Goal: Find contact information: Find contact information

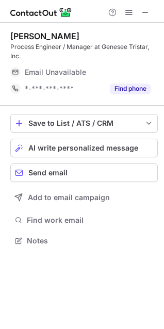
scroll to position [234, 164]
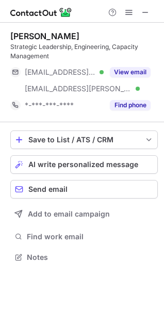
scroll to position [250, 164]
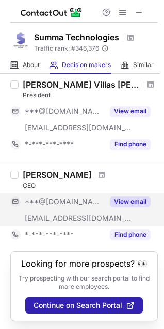
scroll to position [239, 0]
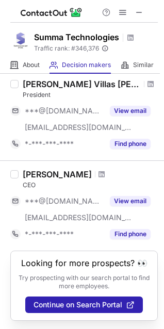
click at [33, 169] on div "Albert Au" at bounding box center [57, 174] width 69 height 10
drag, startPoint x: 33, startPoint y: 163, endPoint x: 54, endPoint y: 166, distance: 20.8
click at [54, 169] on div "Albert Au" at bounding box center [57, 174] width 69 height 10
copy div "Albert Au"
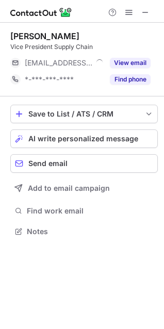
scroll to position [224, 164]
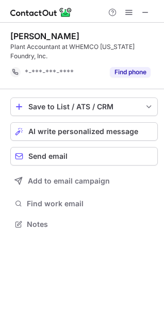
scroll to position [208, 164]
